Goal: Navigation & Orientation: Locate item on page

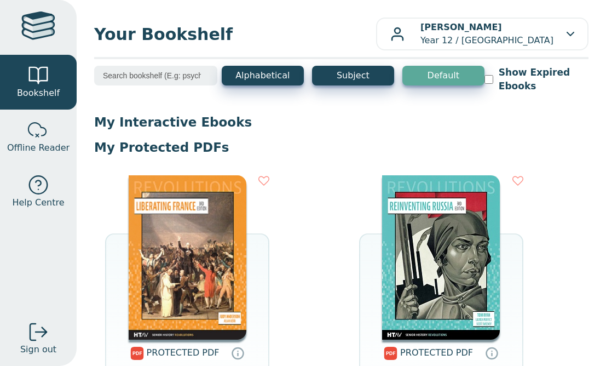
scroll to position [11032, 0]
click at [165, 271] on img at bounding box center [188, 257] width 118 height 164
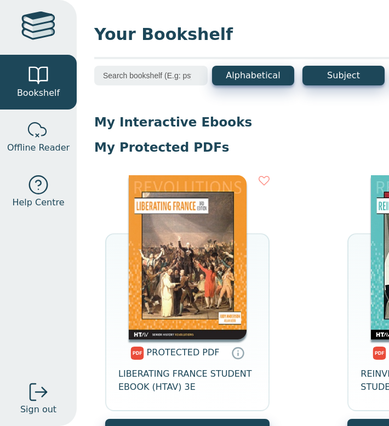
scroll to position [10972, 0]
click at [194, 241] on img at bounding box center [188, 257] width 118 height 164
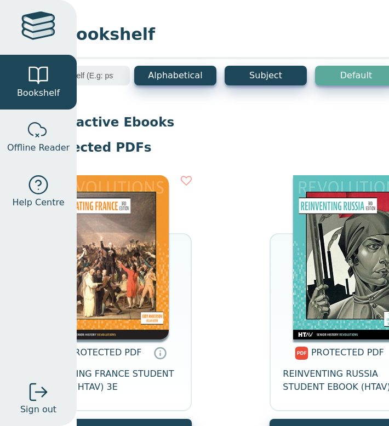
scroll to position [0, 80]
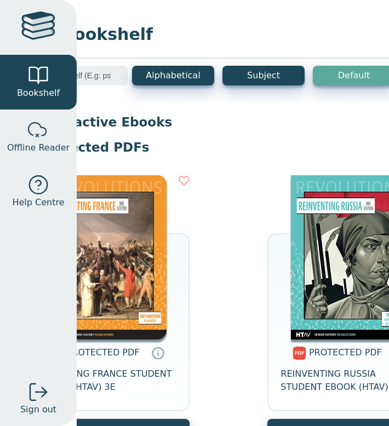
click at [379, 273] on img at bounding box center [350, 257] width 118 height 164
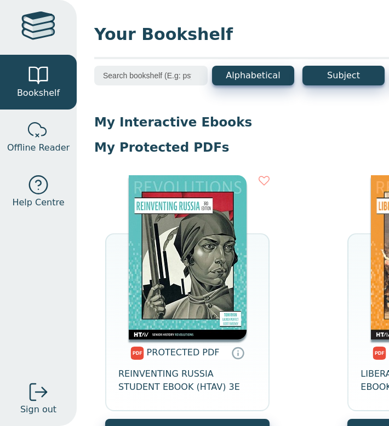
scroll to position [10972, 0]
click at [163, 272] on img at bounding box center [188, 257] width 118 height 164
